Goal: Task Accomplishment & Management: Complete application form

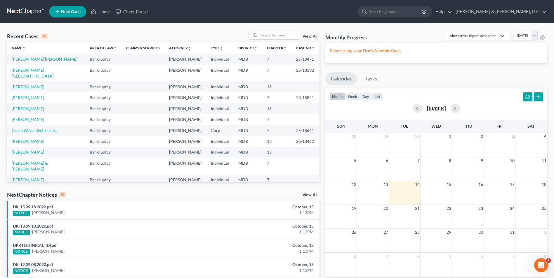
click at [20, 139] on link "[PERSON_NAME]" at bounding box center [28, 141] width 32 height 5
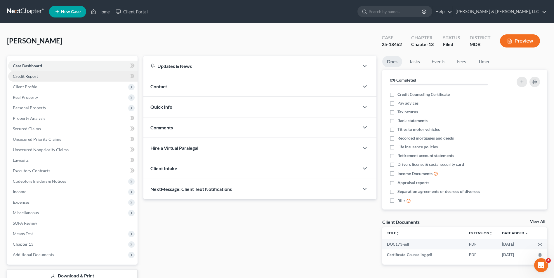
click at [58, 76] on link "Credit Report" at bounding box center [72, 76] width 129 height 11
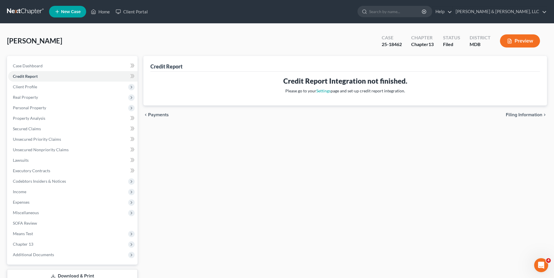
click at [521, 114] on span "Filing Information" at bounding box center [523, 115] width 36 height 5
select select "1"
select select "0"
select select "3"
select select "38"
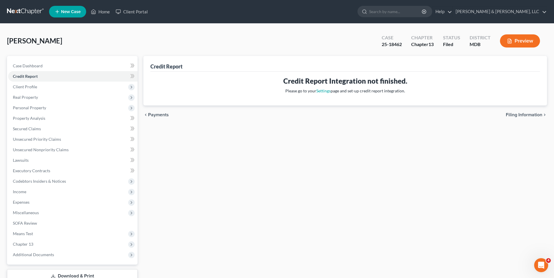
select select "21"
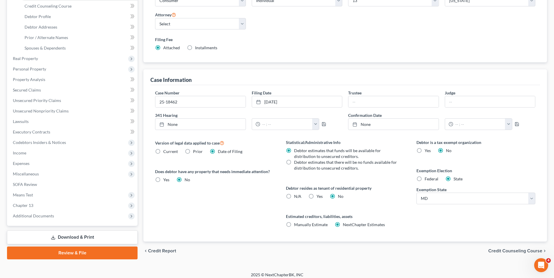
scroll to position [106, 0]
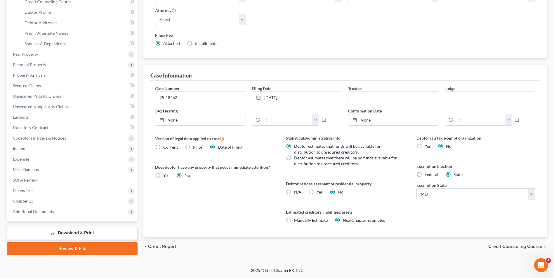
click at [512, 245] on span "Credit Counseling Course" at bounding box center [515, 247] width 54 height 5
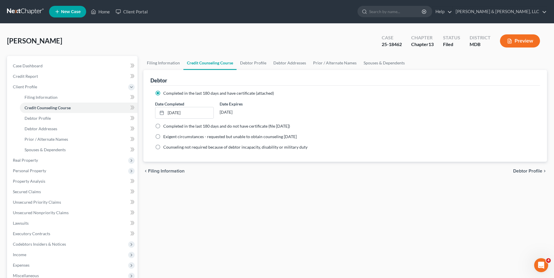
click at [518, 171] on span "Debtor Profile" at bounding box center [527, 171] width 29 height 5
select select "3"
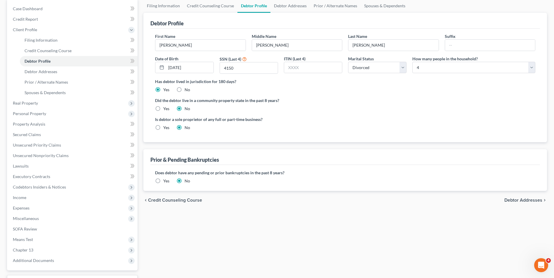
scroll to position [105, 0]
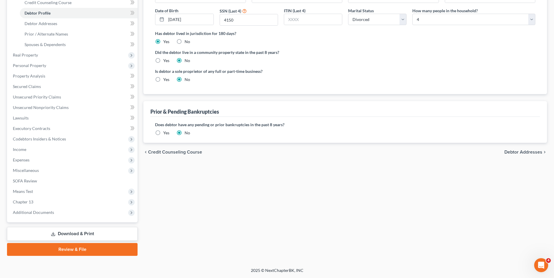
click at [509, 150] on span "Debtor Addresses" at bounding box center [523, 152] width 38 height 5
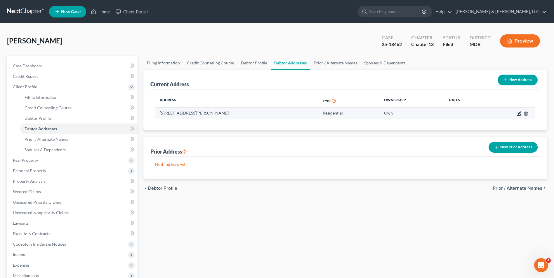
click at [517, 114] on icon "button" at bounding box center [518, 113] width 5 height 5
select select "21"
select select "0"
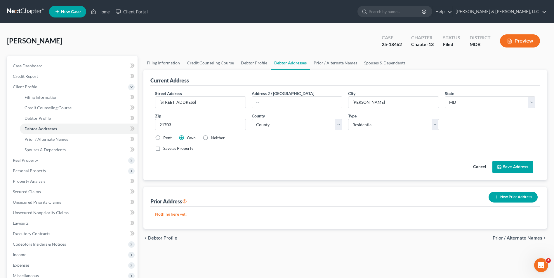
click at [505, 236] on span "Prior / Alternate Names" at bounding box center [517, 238] width 50 height 5
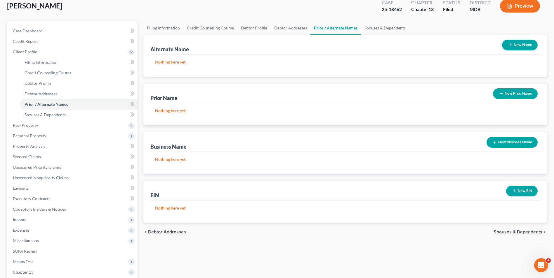
scroll to position [105, 0]
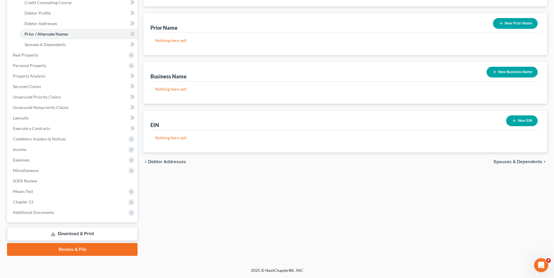
click at [497, 162] on span "Spouses & Dependents" at bounding box center [517, 162] width 49 height 5
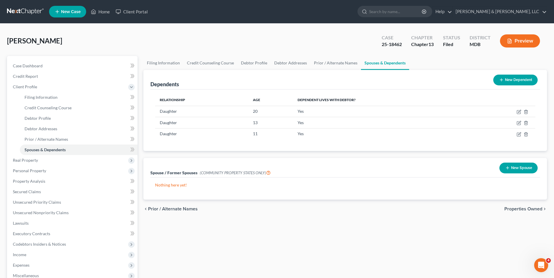
click at [509, 209] on span "Properties Owned" at bounding box center [523, 209] width 38 height 5
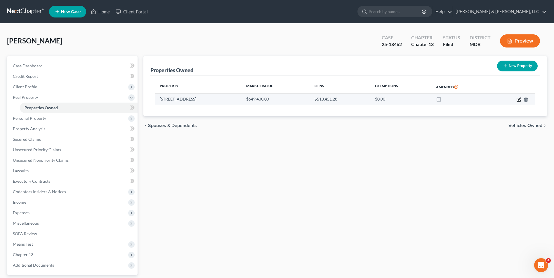
click at [519, 102] on icon "button" at bounding box center [518, 99] width 5 height 5
select select "21"
select select "10"
select select "3"
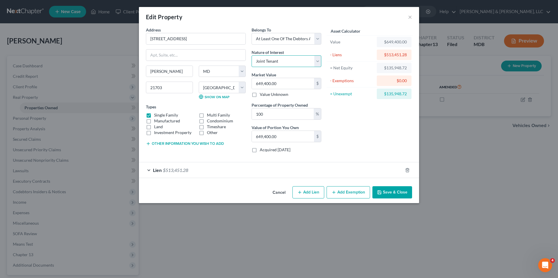
click at [317, 60] on select "Select Fee Simple Joint Tenant Life Estate Equitable Interest Future Interest T…" at bounding box center [287, 61] width 70 height 12
select select "6"
click at [252, 55] on select "Select Fee Simple Joint Tenant Life Estate Equitable Interest Future Interest T…" at bounding box center [287, 61] width 70 height 12
click at [278, 119] on input "100" at bounding box center [283, 114] width 62 height 11
drag, startPoint x: 257, startPoint y: 117, endPoint x: 261, endPoint y: 116, distance: 4.1
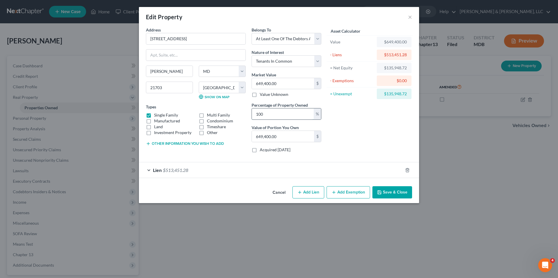
click at [257, 117] on input "100" at bounding box center [283, 114] width 62 height 11
type input "00"
type input "0"
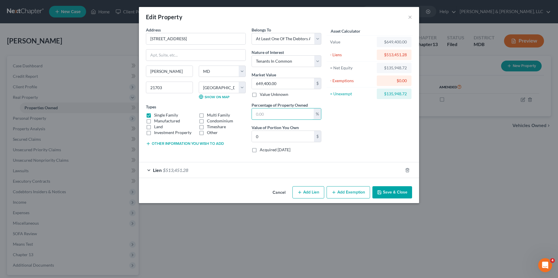
type input "5"
type input "32,470.00"
type input "50"
type input "324,700.00"
type input "50"
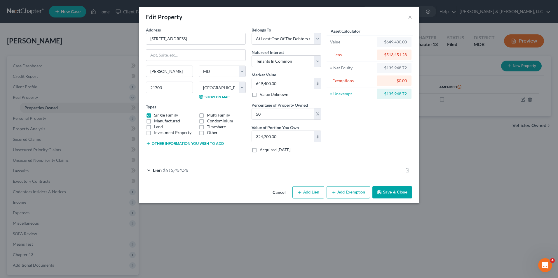
click at [369, 152] on div "Asset Calculator Value $649,400.00 - Liens $513,451.28 = Net Equity $135,948.72…" at bounding box center [369, 92] width 91 height 131
click at [149, 171] on div "Lien $513,451.28" at bounding box center [271, 170] width 264 height 15
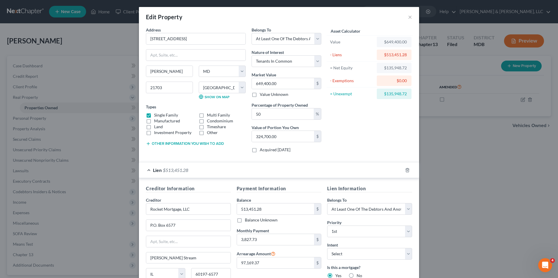
click at [167, 145] on button "Other information you wish to add" at bounding box center [185, 144] width 78 height 5
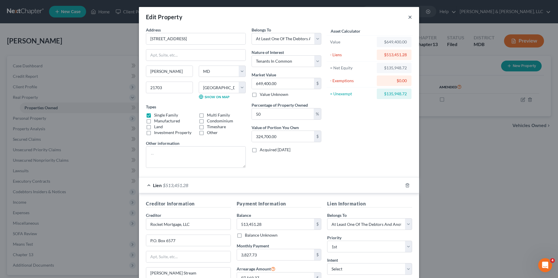
click at [408, 18] on button "×" at bounding box center [410, 16] width 4 height 7
